Goal: Book appointment/travel/reservation

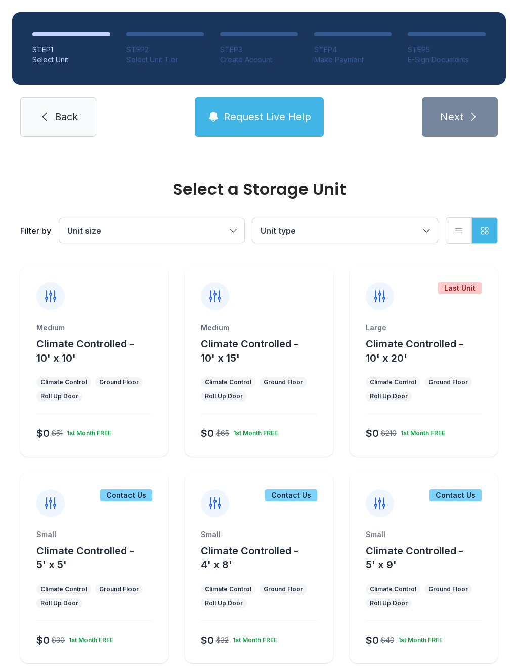
click at [112, 315] on div "Medium Climate Controlled - 10' x 10' Climate Control Ground Floor Roll Up Door…" at bounding box center [94, 361] width 148 height 191
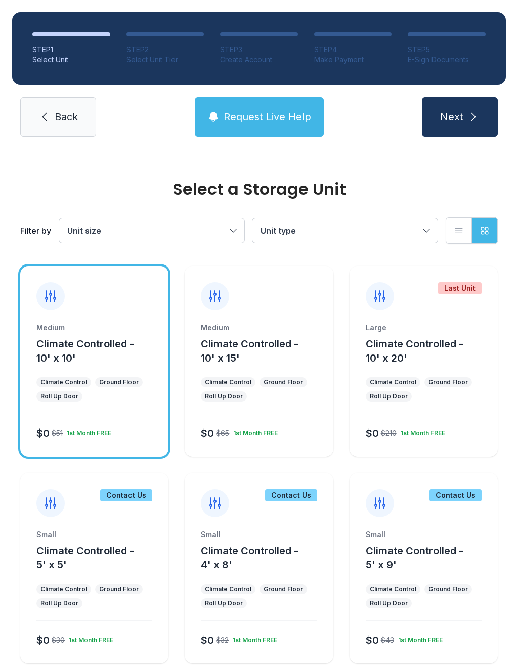
click at [470, 132] on button "Next" at bounding box center [460, 116] width 76 height 39
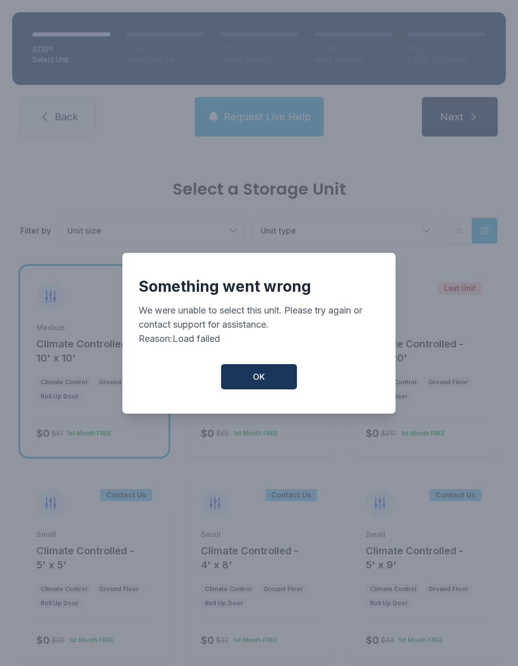
click at [265, 381] on button "OK" at bounding box center [259, 376] width 76 height 25
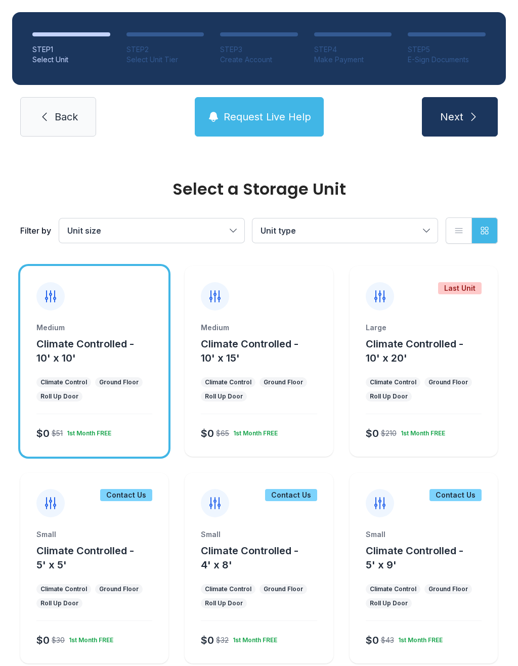
click at [281, 311] on div "Medium Climate Controlled - 10' x 15' Climate Control Ground Floor Roll Up Door…" at bounding box center [259, 361] width 148 height 191
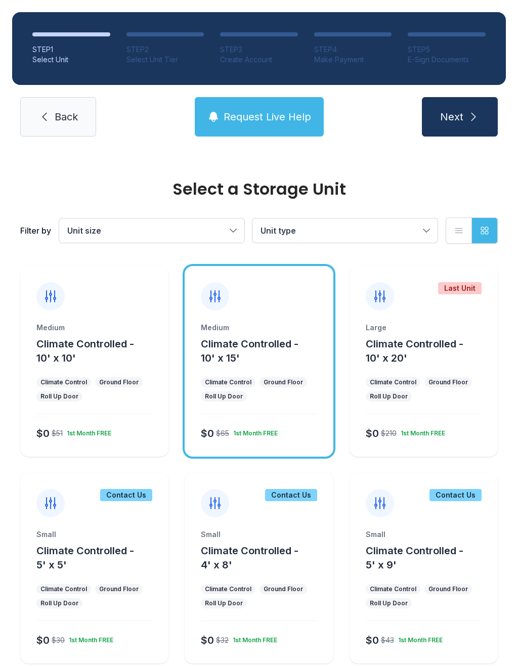
click at [470, 119] on icon "submit" at bounding box center [473, 117] width 12 height 12
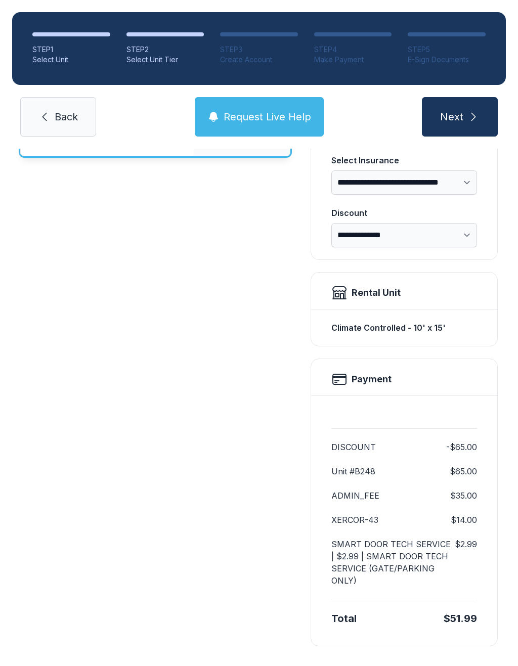
scroll to position [162, 0]
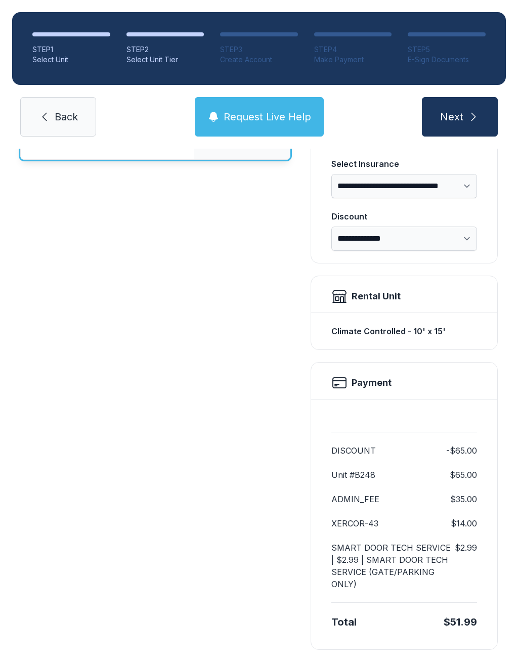
click at [464, 116] on button "Next" at bounding box center [460, 116] width 76 height 39
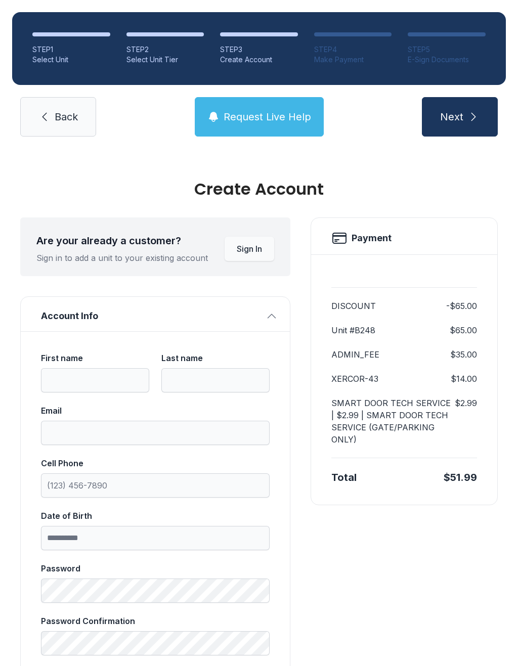
click at [67, 114] on span "Back" at bounding box center [66, 117] width 23 height 14
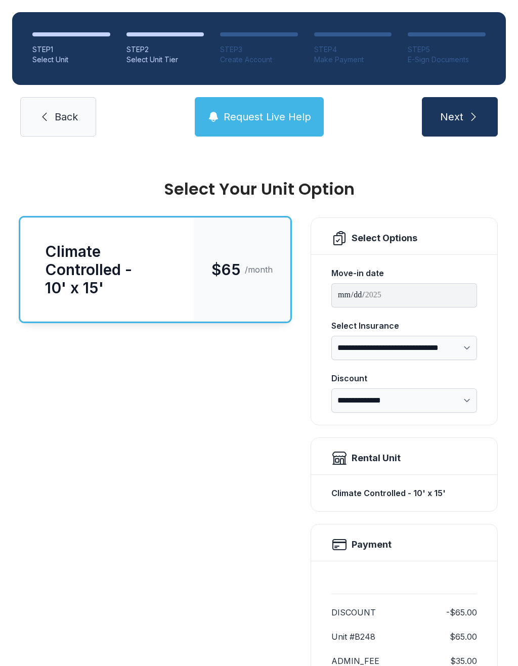
click at [64, 127] on link "Back" at bounding box center [58, 116] width 76 height 39
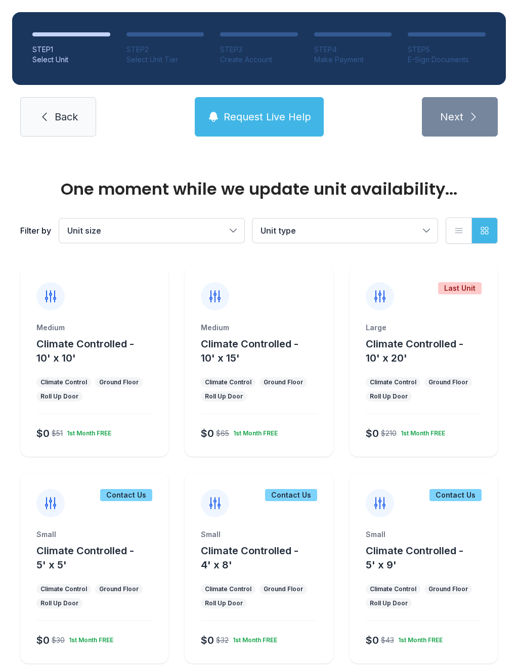
click at [67, 121] on span "Back" at bounding box center [66, 117] width 23 height 14
